Goal: Use online tool/utility

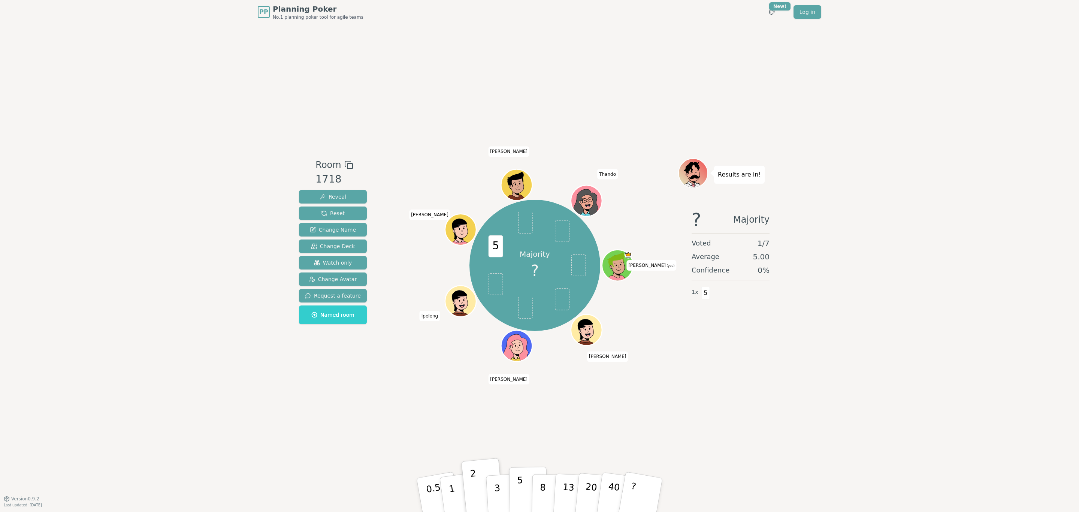
click at [516, 489] on button "5" at bounding box center [528, 494] width 39 height 57
click at [515, 490] on button "5" at bounding box center [528, 494] width 39 height 57
drag, startPoint x: 473, startPoint y: 483, endPoint x: 461, endPoint y: 479, distance: 12.7
click at [473, 483] on p "2" at bounding box center [476, 502] width 10 height 41
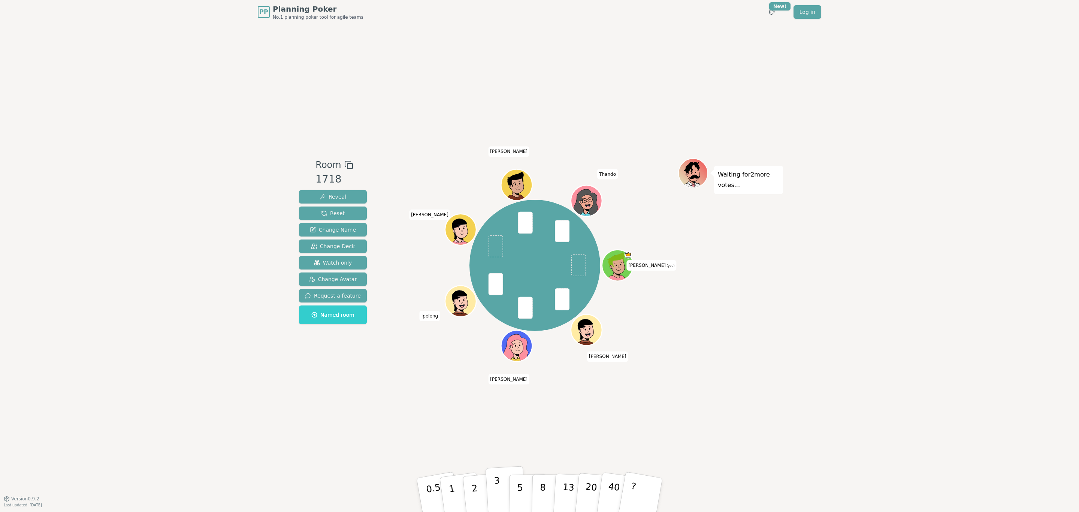
click at [495, 501] on p "3" at bounding box center [498, 495] width 8 height 41
click at [473, 493] on p "2" at bounding box center [475, 495] width 10 height 41
drag, startPoint x: 500, startPoint y: 501, endPoint x: 467, endPoint y: 432, distance: 77.1
click at [500, 501] on button "3" at bounding box center [506, 502] width 41 height 58
click at [472, 487] on p "2" at bounding box center [475, 495] width 10 height 41
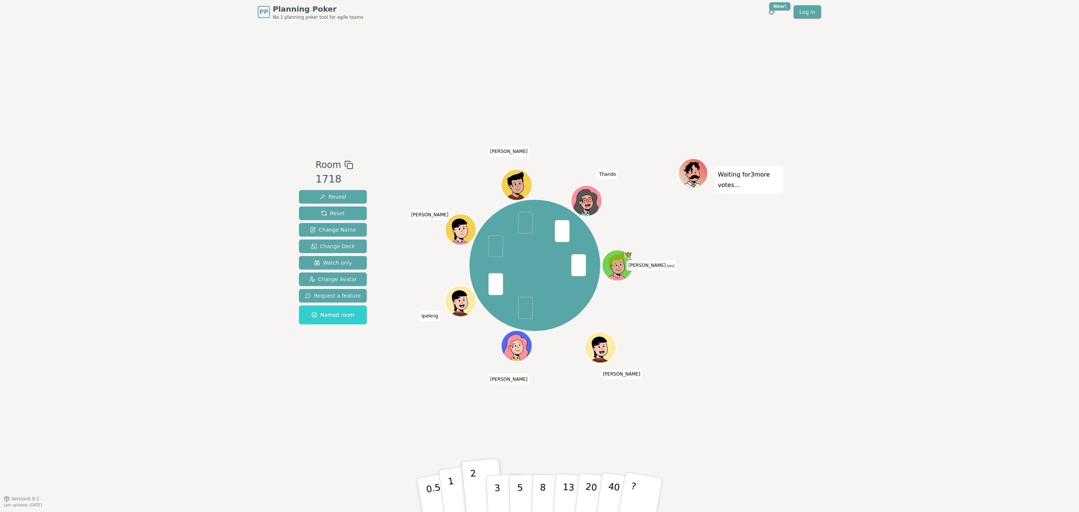
click at [452, 490] on p "1" at bounding box center [452, 495] width 11 height 41
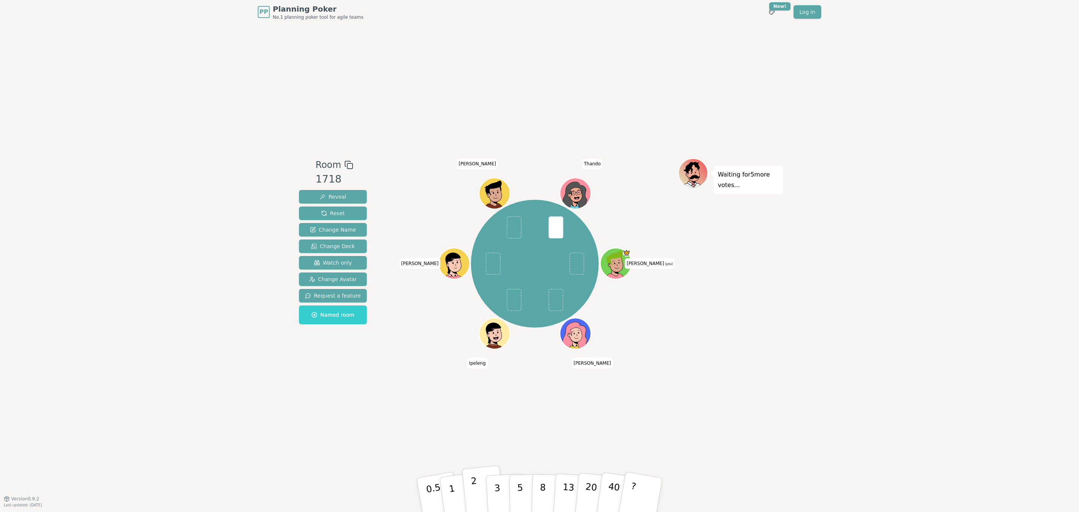
click at [474, 487] on p "2" at bounding box center [475, 495] width 10 height 41
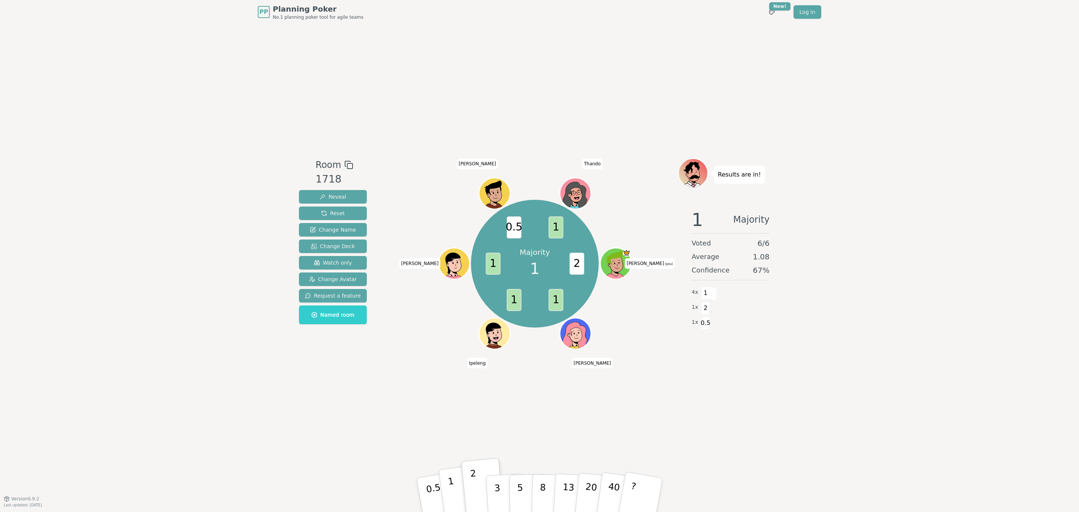
click at [458, 486] on button "1" at bounding box center [460, 494] width 45 height 61
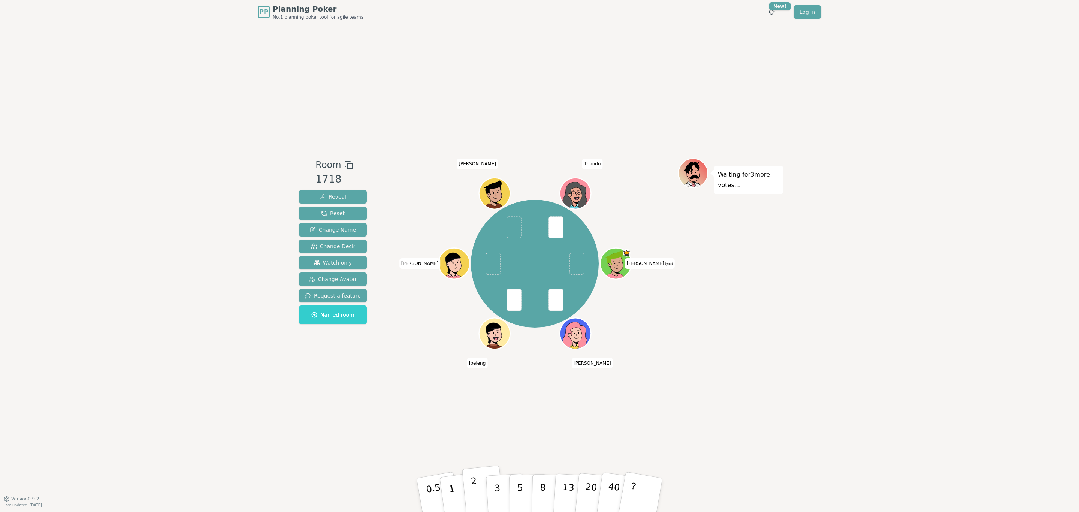
click at [473, 494] on p "2" at bounding box center [475, 495] width 10 height 41
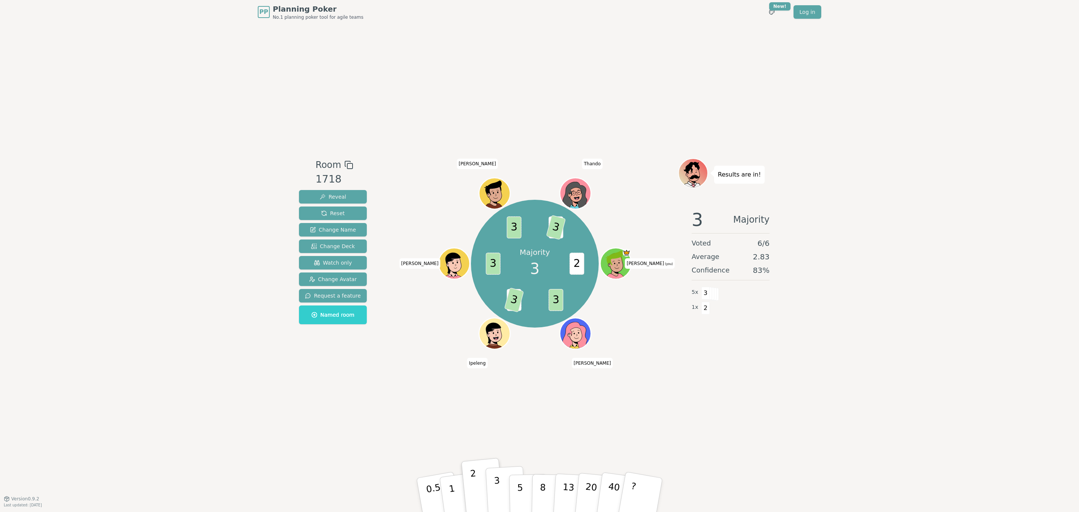
click at [497, 482] on p "3" at bounding box center [498, 495] width 8 height 41
